Goal: Transaction & Acquisition: Purchase product/service

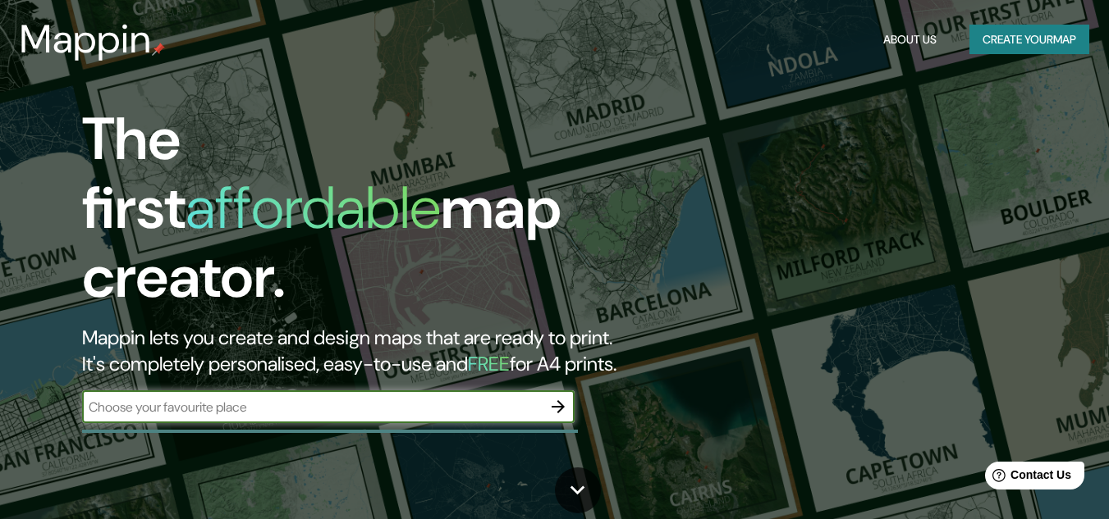
click at [262, 398] on input "text" at bounding box center [312, 407] width 460 height 19
type input "ayacucho"
click at [554, 397] on icon "button" at bounding box center [558, 407] width 20 height 20
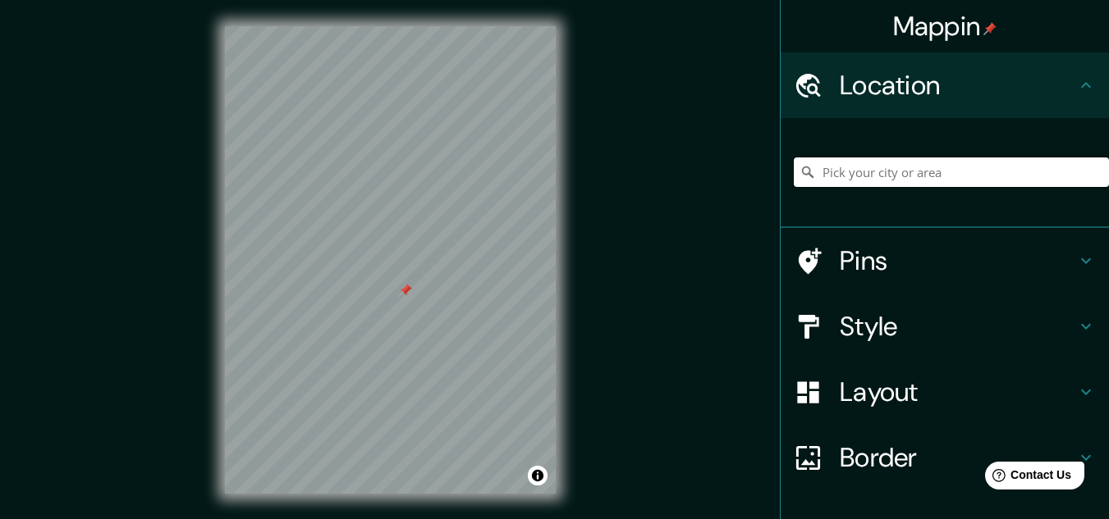
click at [840, 170] on input "Pick your city or area" at bounding box center [951, 173] width 315 height 30
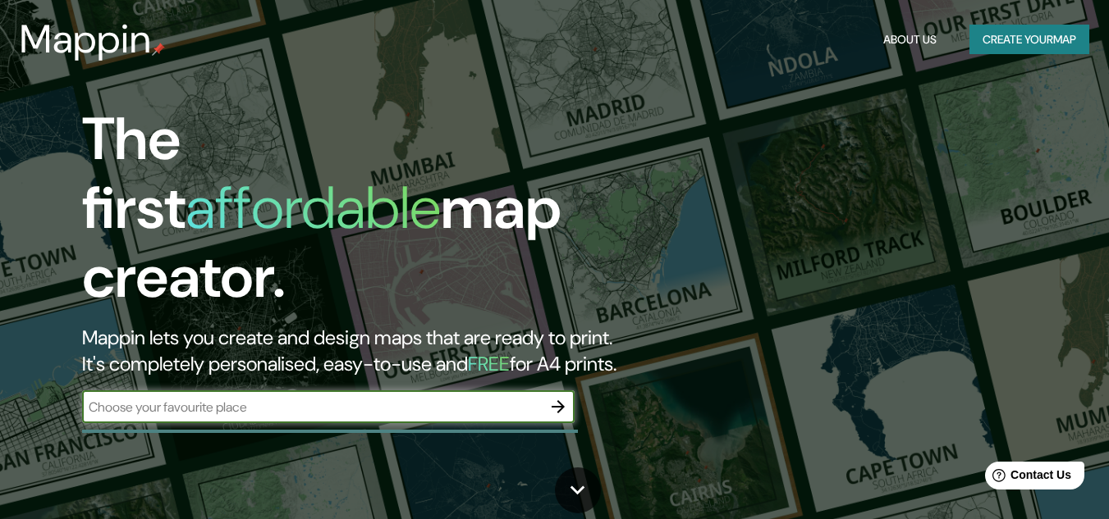
click at [283, 398] on input "text" at bounding box center [312, 407] width 460 height 19
type input "peru ayacucho"
click at [559, 400] on icon "button" at bounding box center [557, 406] width 13 height 13
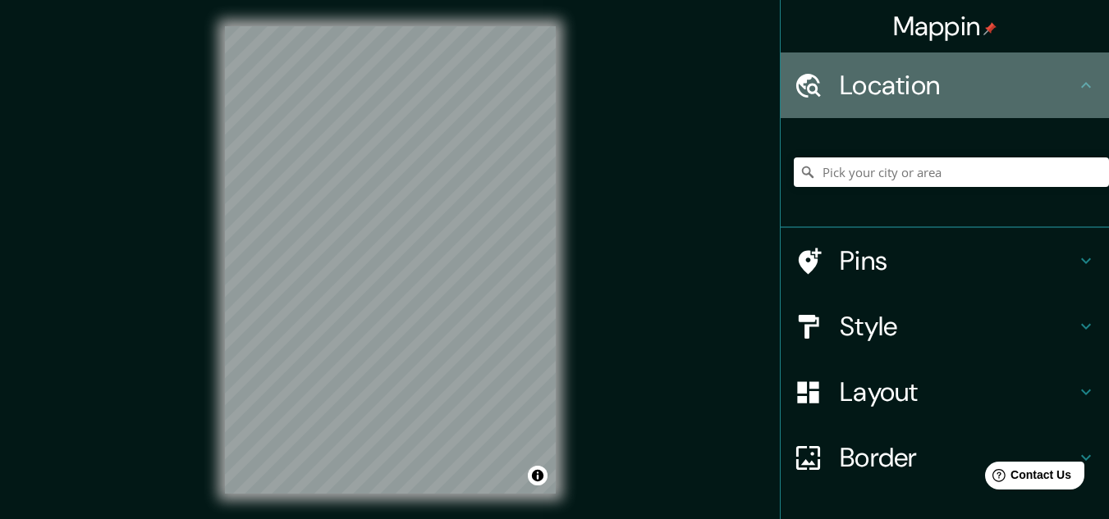
click at [903, 96] on h4 "Location" at bounding box center [958, 85] width 236 height 33
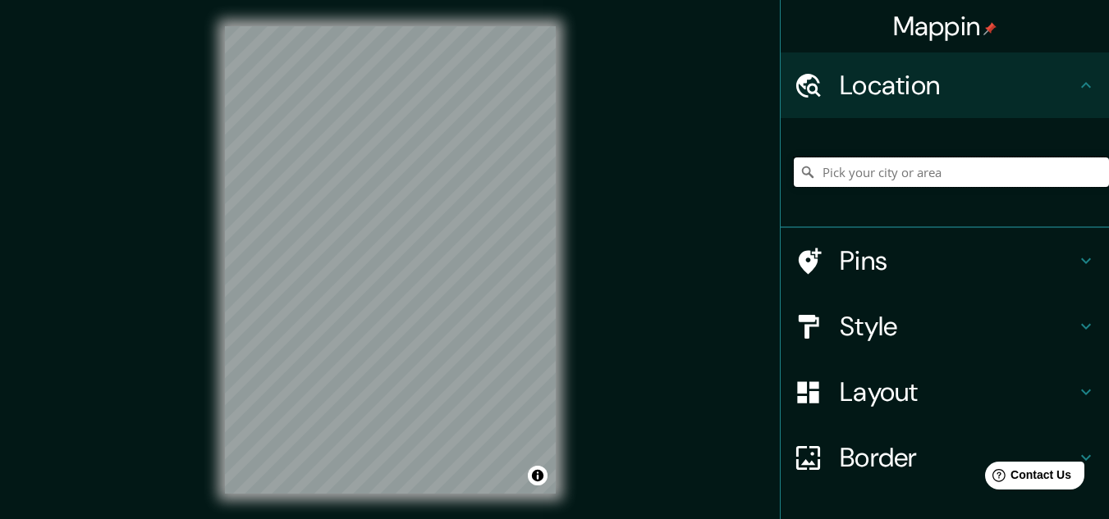
click at [885, 175] on input "Pick your city or area" at bounding box center [951, 173] width 315 height 30
click at [851, 174] on input "[GEOGRAPHIC_DATA]" at bounding box center [951, 173] width 315 height 30
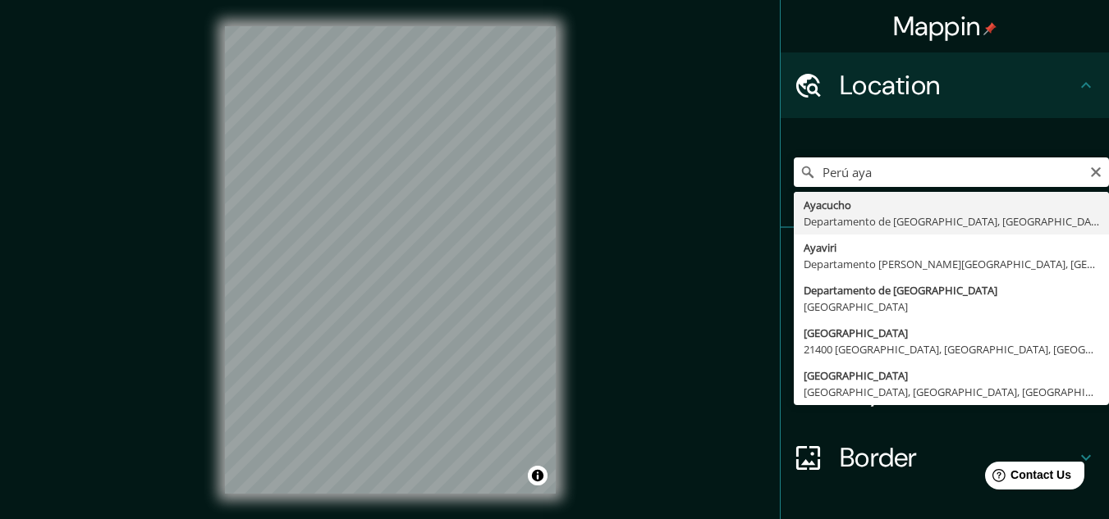
type input "[GEOGRAPHIC_DATA], [GEOGRAPHIC_DATA], [GEOGRAPHIC_DATA]"
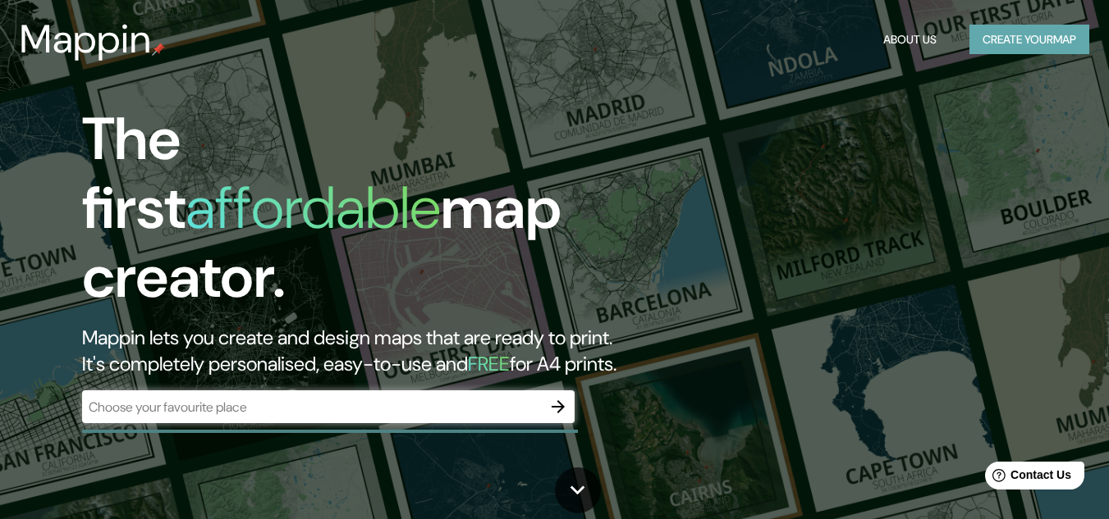
click at [1056, 36] on button "Create your map" at bounding box center [1029, 40] width 120 height 30
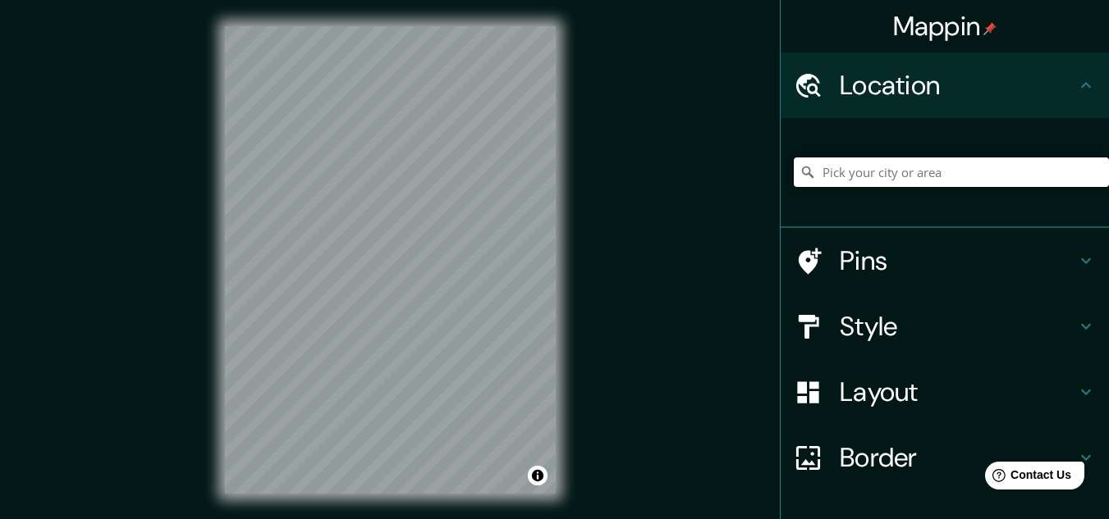
click at [889, 170] on input "Pick your city or area" at bounding box center [951, 173] width 315 height 30
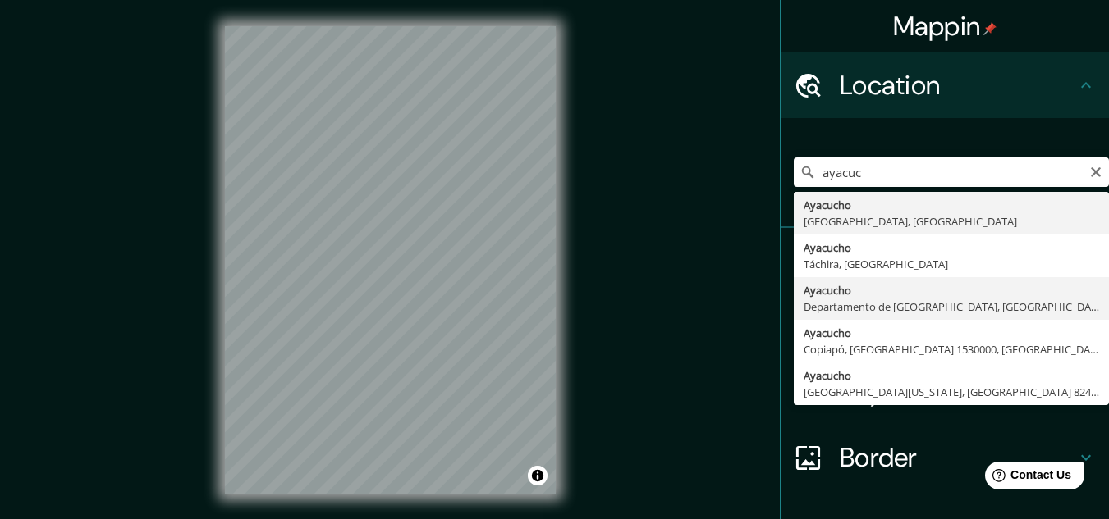
type input "[GEOGRAPHIC_DATA], [GEOGRAPHIC_DATA], [GEOGRAPHIC_DATA]"
